Goal: Task Accomplishment & Management: Use online tool/utility

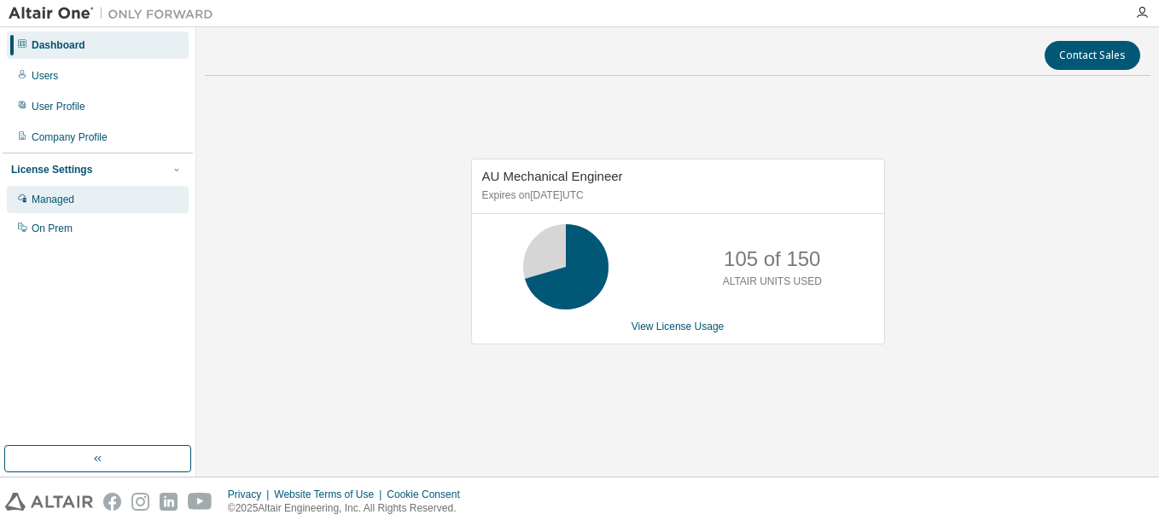
click at [60, 202] on div "Managed" at bounding box center [53, 200] width 43 height 14
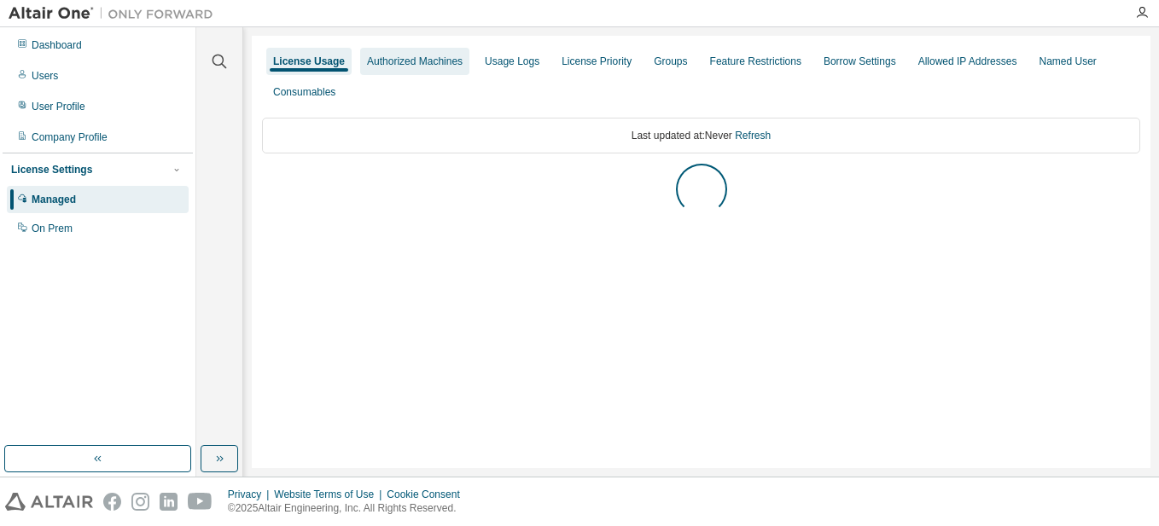
click at [424, 65] on div "Authorized Machines" at bounding box center [415, 62] width 96 height 14
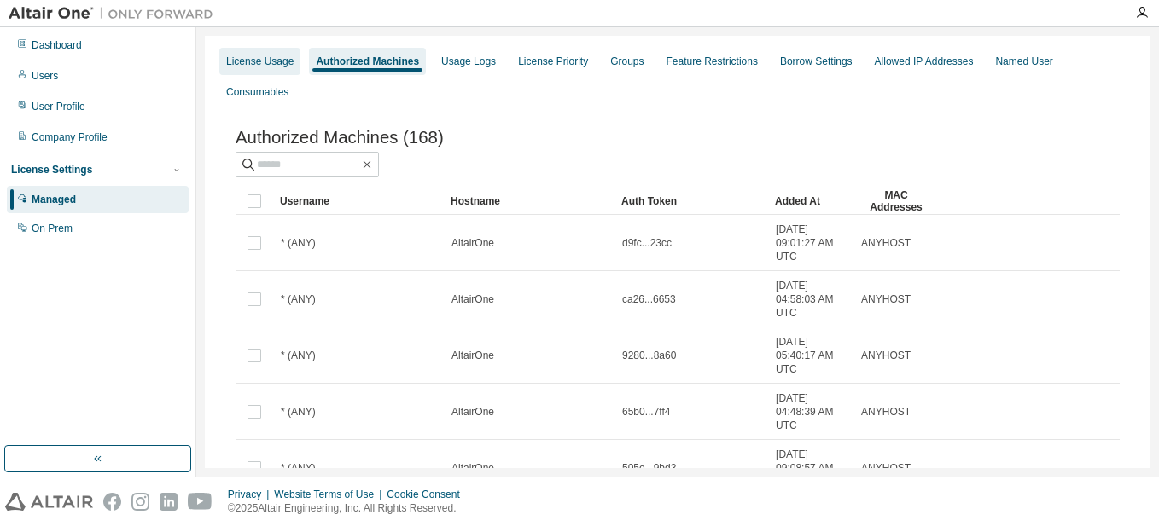
click at [282, 55] on div "License Usage" at bounding box center [259, 62] width 67 height 14
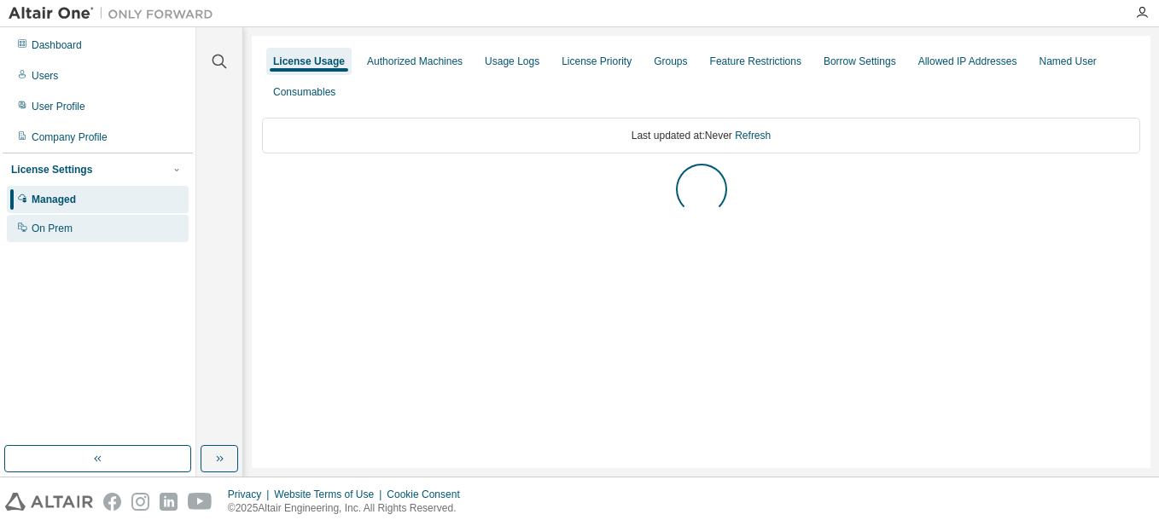
click at [63, 226] on div "On Prem" at bounding box center [52, 229] width 41 height 14
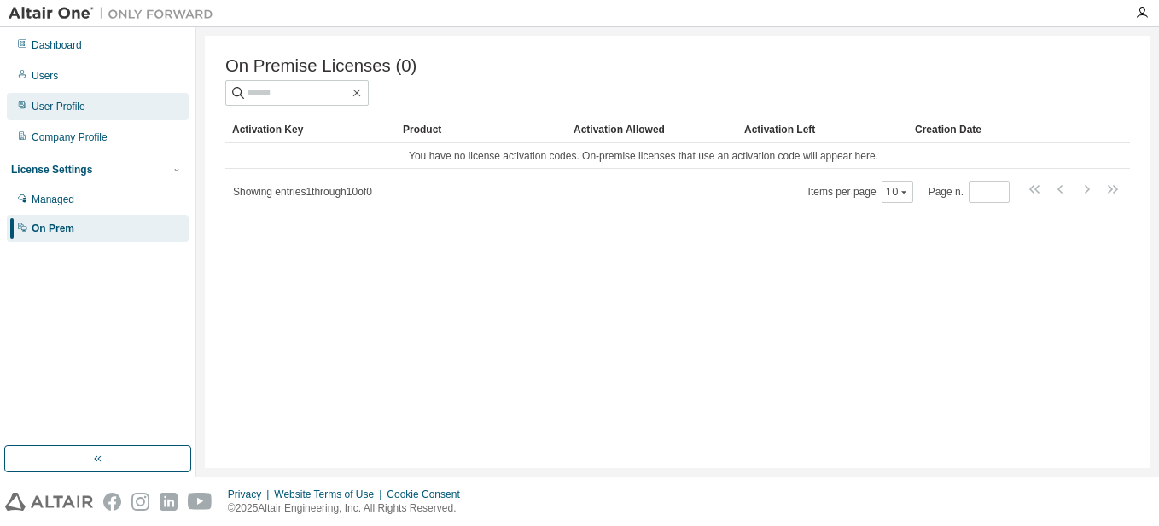
click at [69, 105] on div "User Profile" at bounding box center [59, 107] width 54 height 14
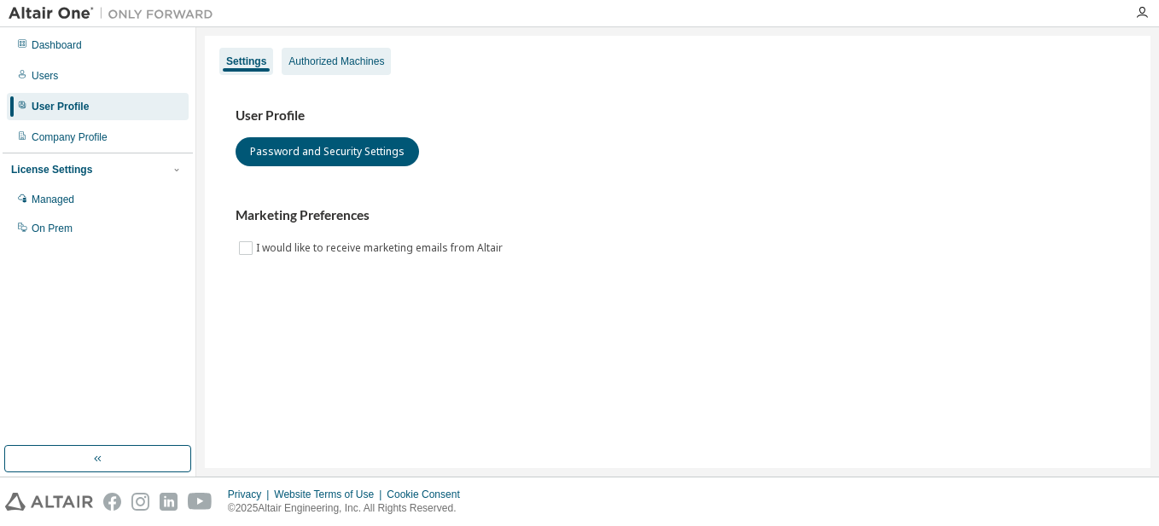
click at [358, 67] on div "Authorized Machines" at bounding box center [336, 62] width 96 height 14
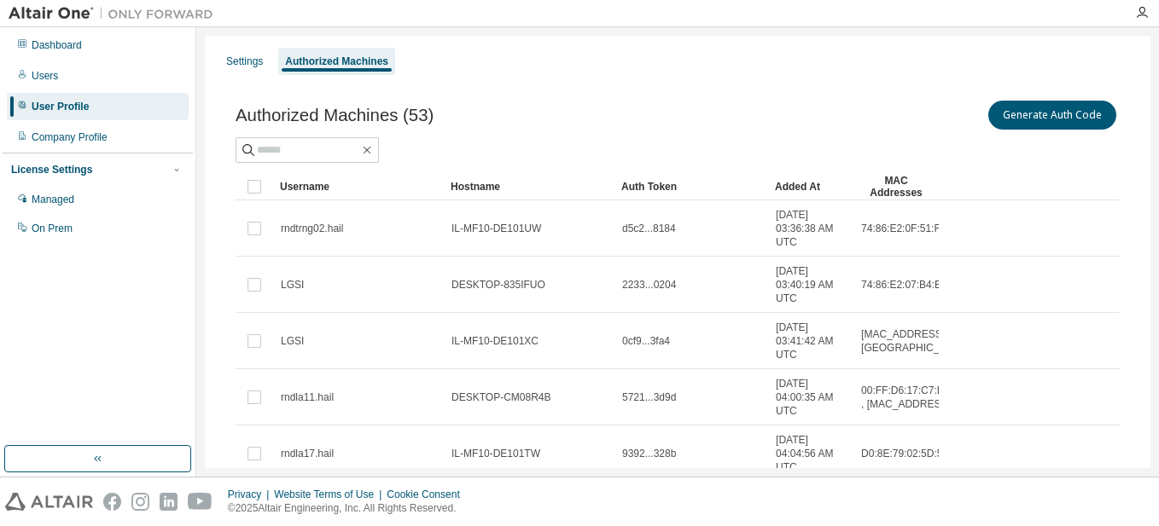
click at [61, 93] on div "User Profile" at bounding box center [98, 106] width 182 height 27
click at [66, 79] on div "Users" at bounding box center [98, 75] width 182 height 27
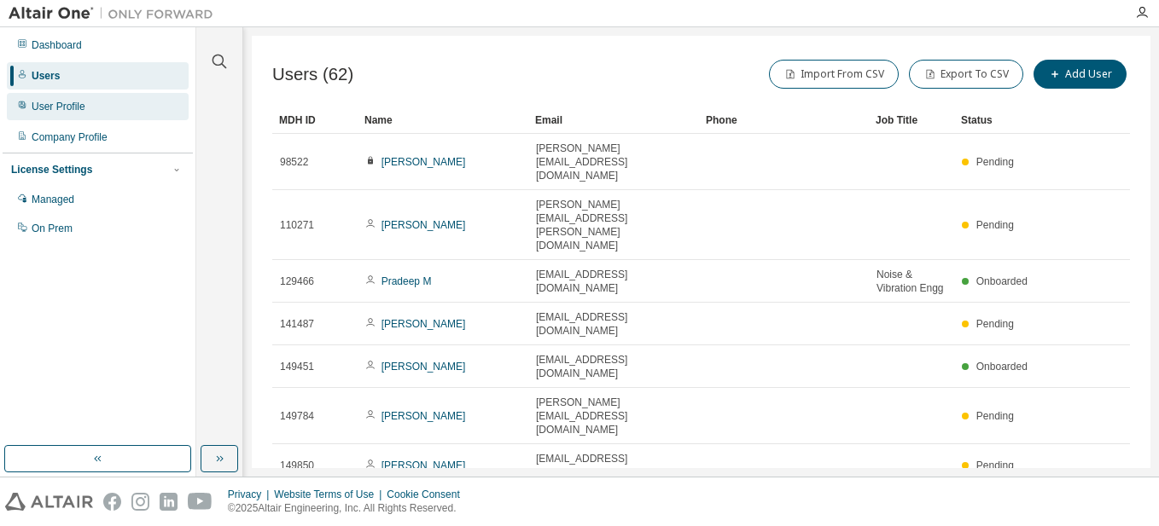
click at [73, 107] on div "User Profile" at bounding box center [59, 107] width 54 height 14
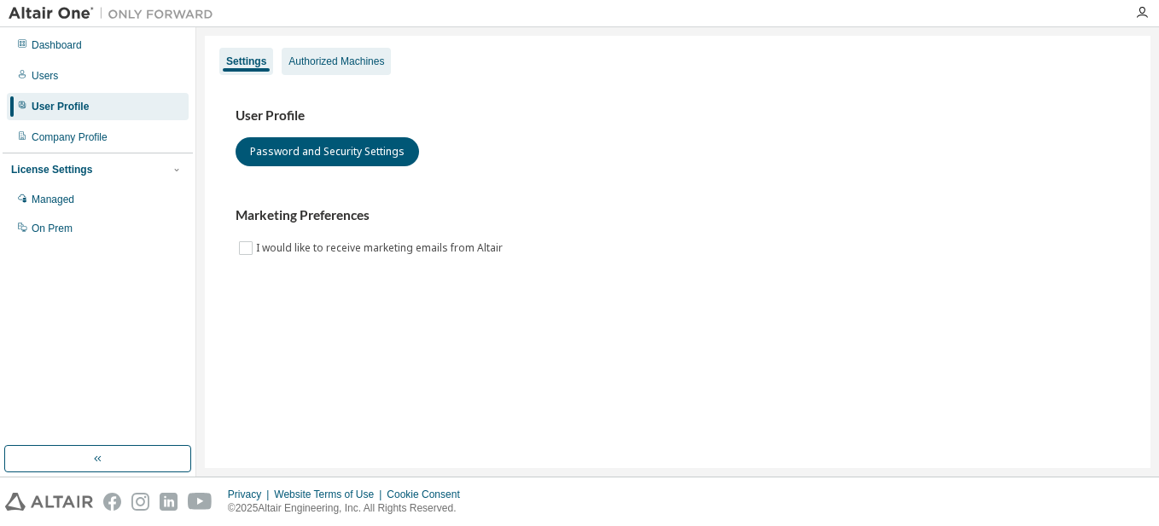
click at [330, 67] on div "Authorized Machines" at bounding box center [336, 62] width 96 height 14
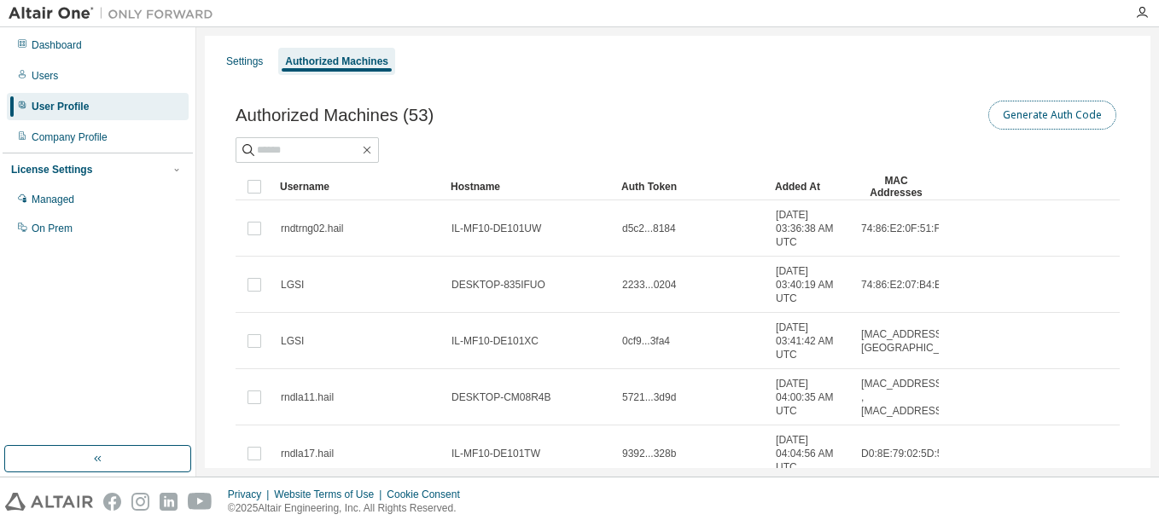
click at [1012, 118] on button "Generate Auth Code" at bounding box center [1052, 115] width 128 height 29
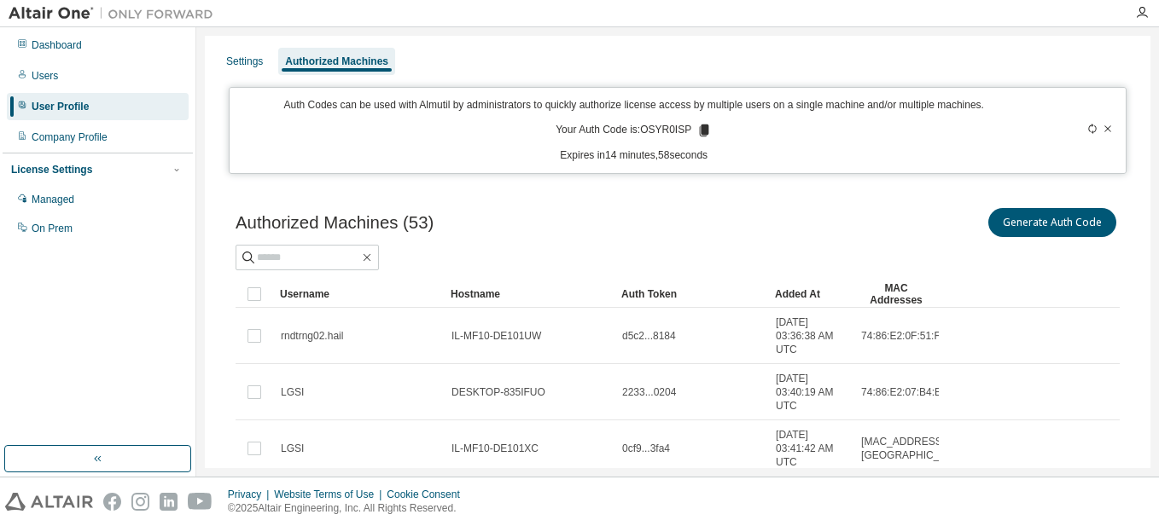
click at [700, 128] on icon at bounding box center [704, 131] width 9 height 12
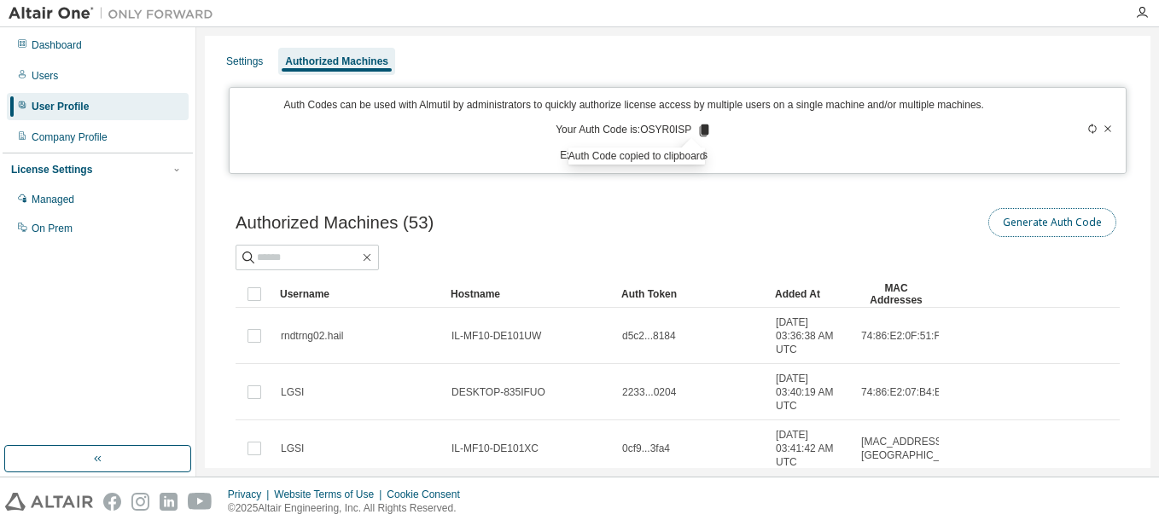
click at [1055, 222] on button "Generate Auth Code" at bounding box center [1052, 222] width 128 height 29
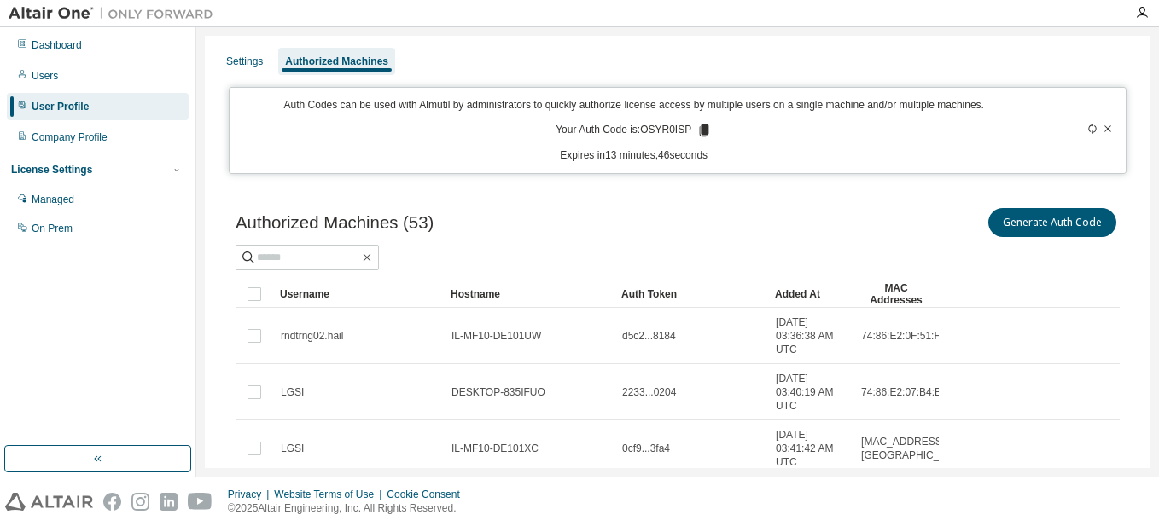
click at [700, 130] on icon at bounding box center [704, 131] width 9 height 12
